Goal: Task Accomplishment & Management: Use online tool/utility

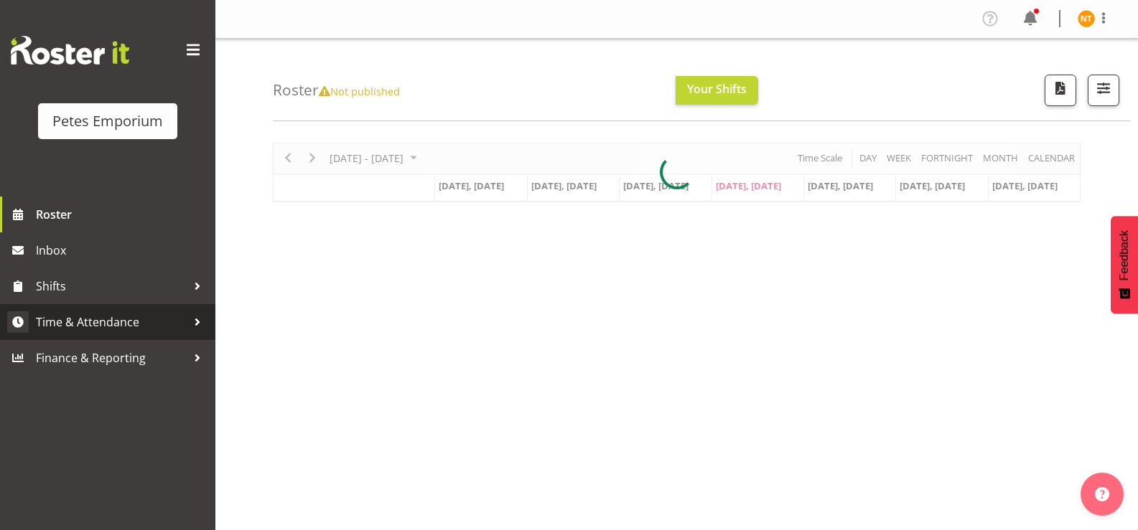
click at [69, 319] on span "Time & Attendance" at bounding box center [111, 323] width 151 height 22
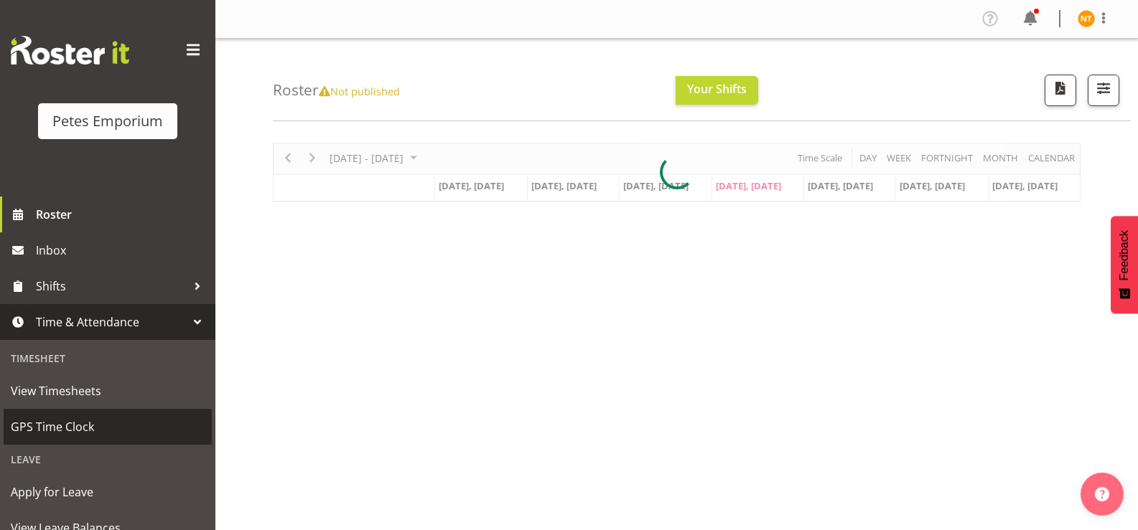
click at [55, 431] on span "GPS Time Clock" at bounding box center [108, 427] width 194 height 22
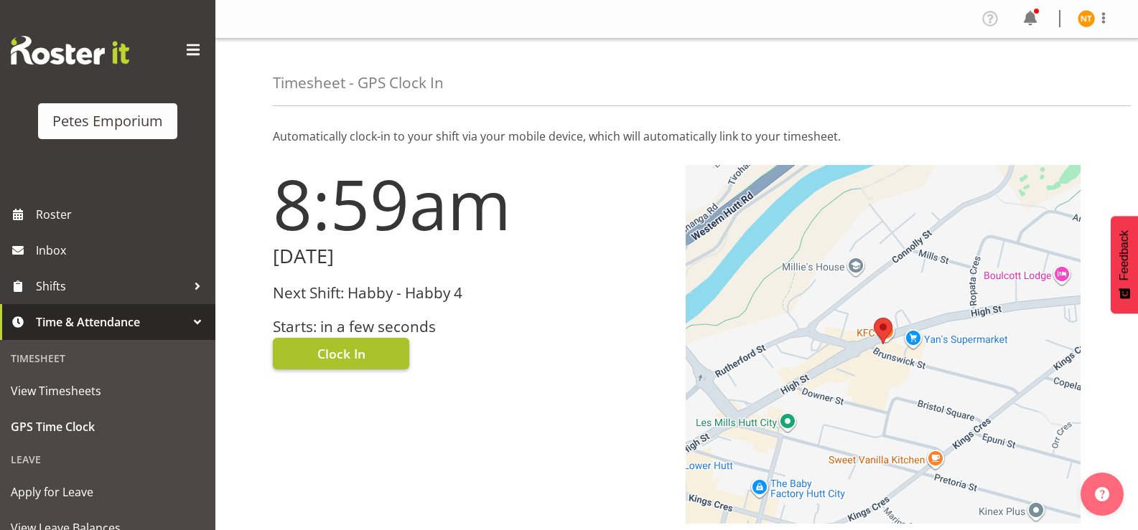
click at [345, 352] on span "Clock In" at bounding box center [341, 354] width 48 height 19
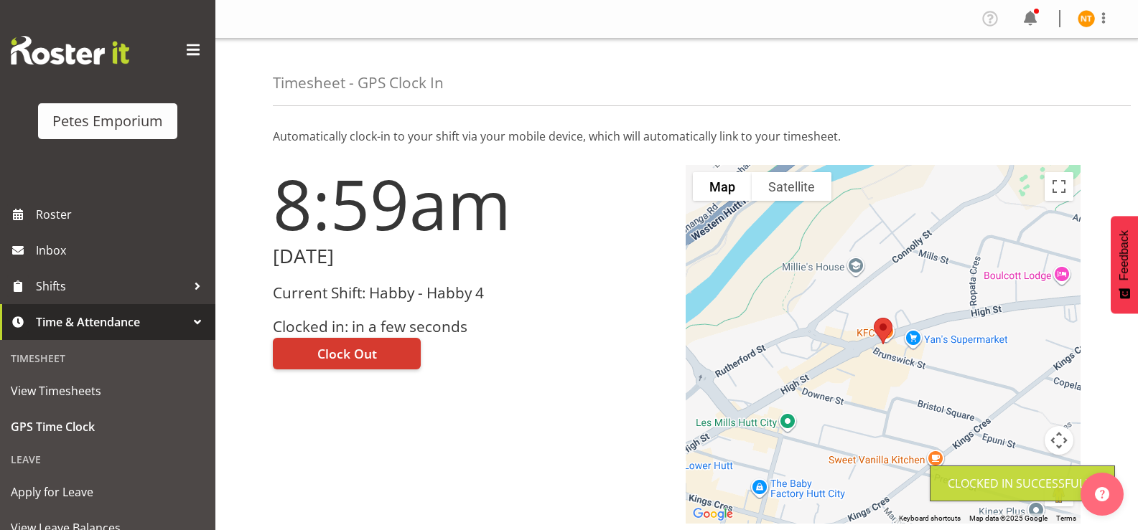
click at [1082, 20] on img at bounding box center [1086, 18] width 17 height 17
click at [1016, 75] on link "Log Out" at bounding box center [1043, 75] width 138 height 26
